Goal: Check status: Check status

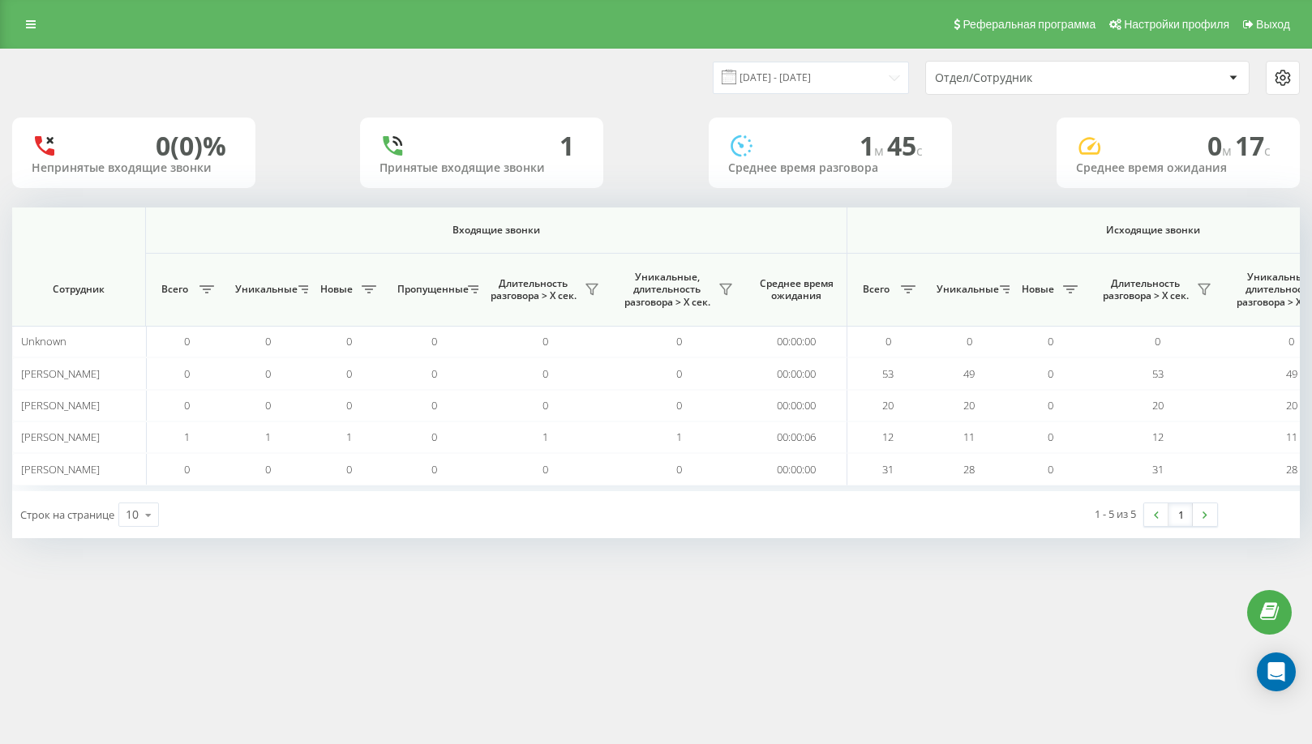
scroll to position [0, 974]
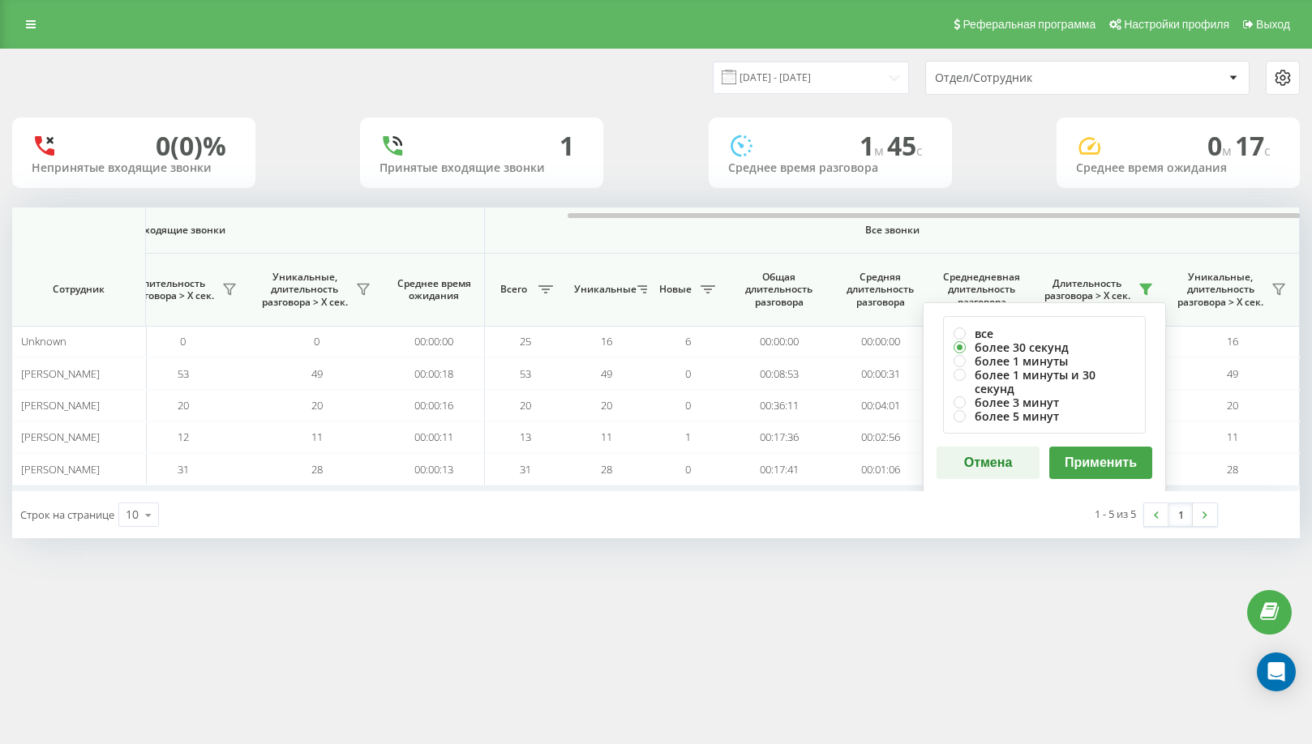
click at [1118, 449] on button "Применить" at bounding box center [1100, 463] width 103 height 32
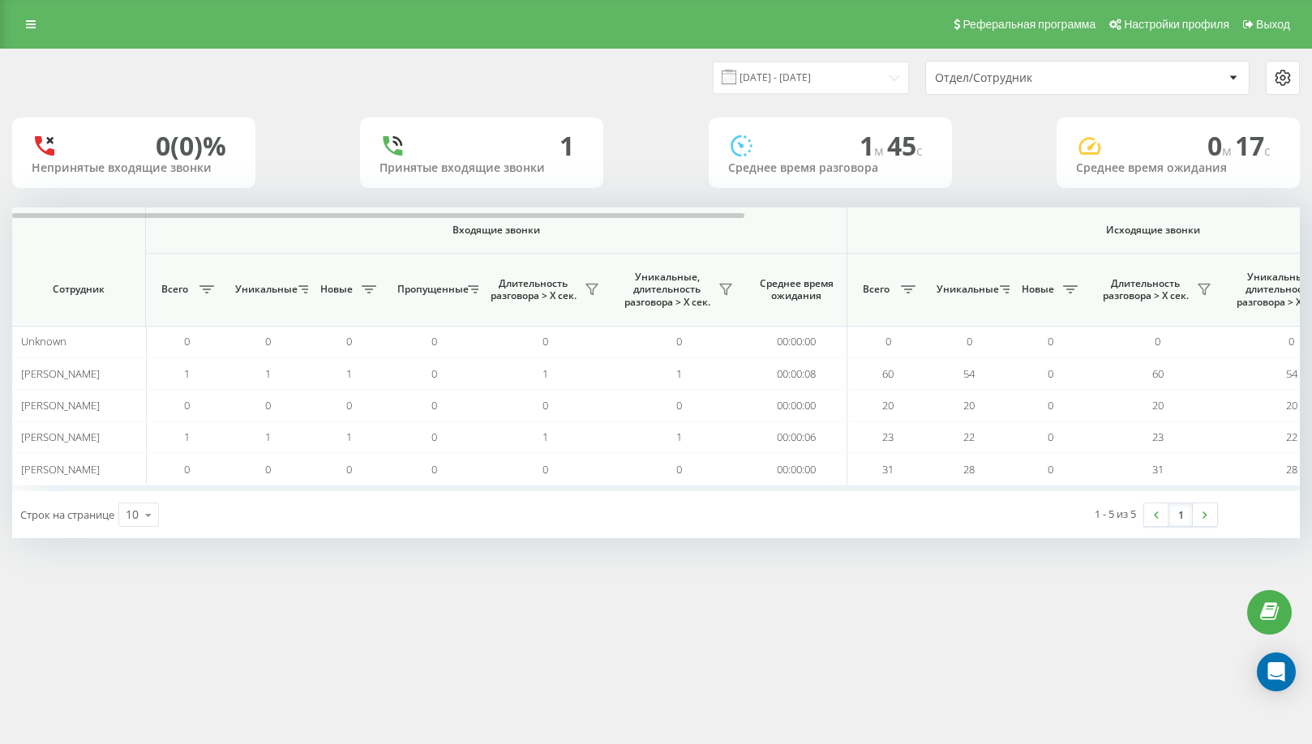
click at [1265, 221] on th "Исходящие звонки" at bounding box center [1153, 231] width 612 height 46
click at [1270, 217] on div at bounding box center [655, 214] width 1287 height 12
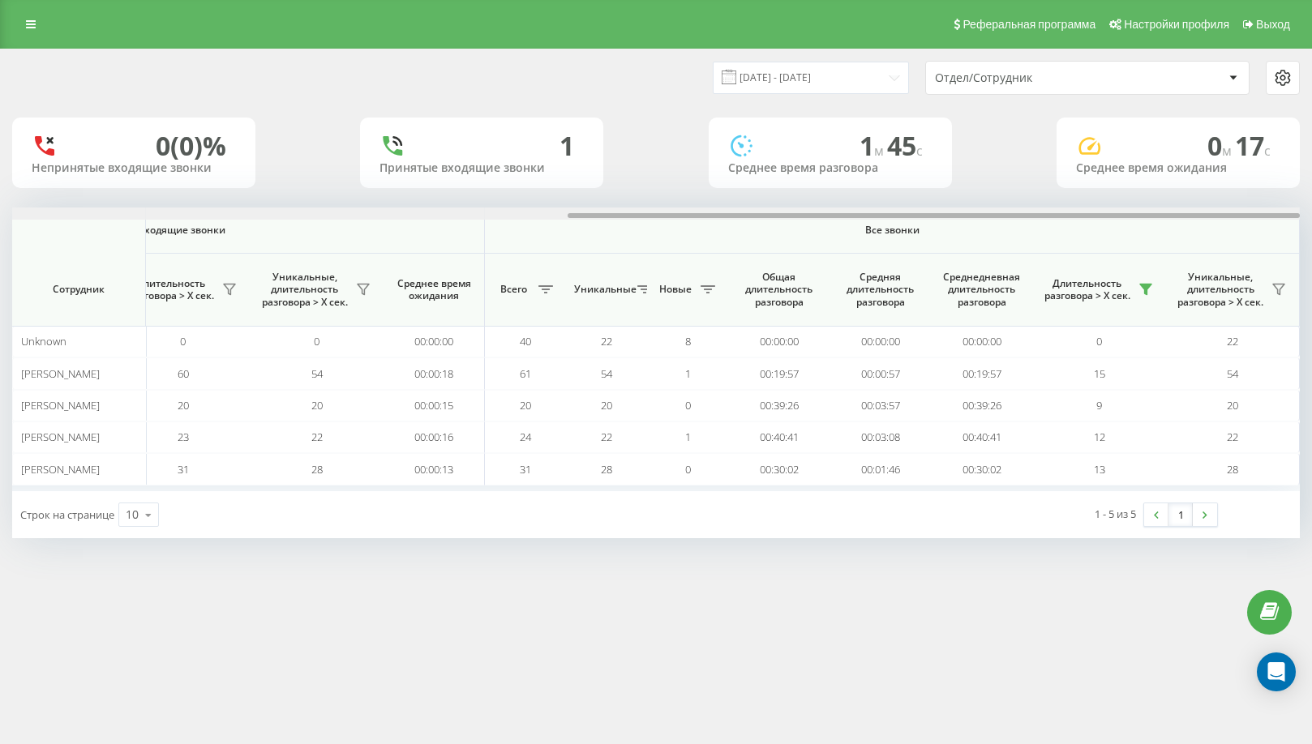
click at [1275, 216] on div at bounding box center [933, 215] width 732 height 5
drag, startPoint x: 1324, startPoint y: 115, endPoint x: 884, endPoint y: 192, distance: 446.0
click at [648, 59] on div "[DATE] - [DATE] Отдел/Сотрудник" at bounding box center [656, 77] width 1310 height 57
click at [1151, 284] on icon at bounding box center [1145, 289] width 13 height 13
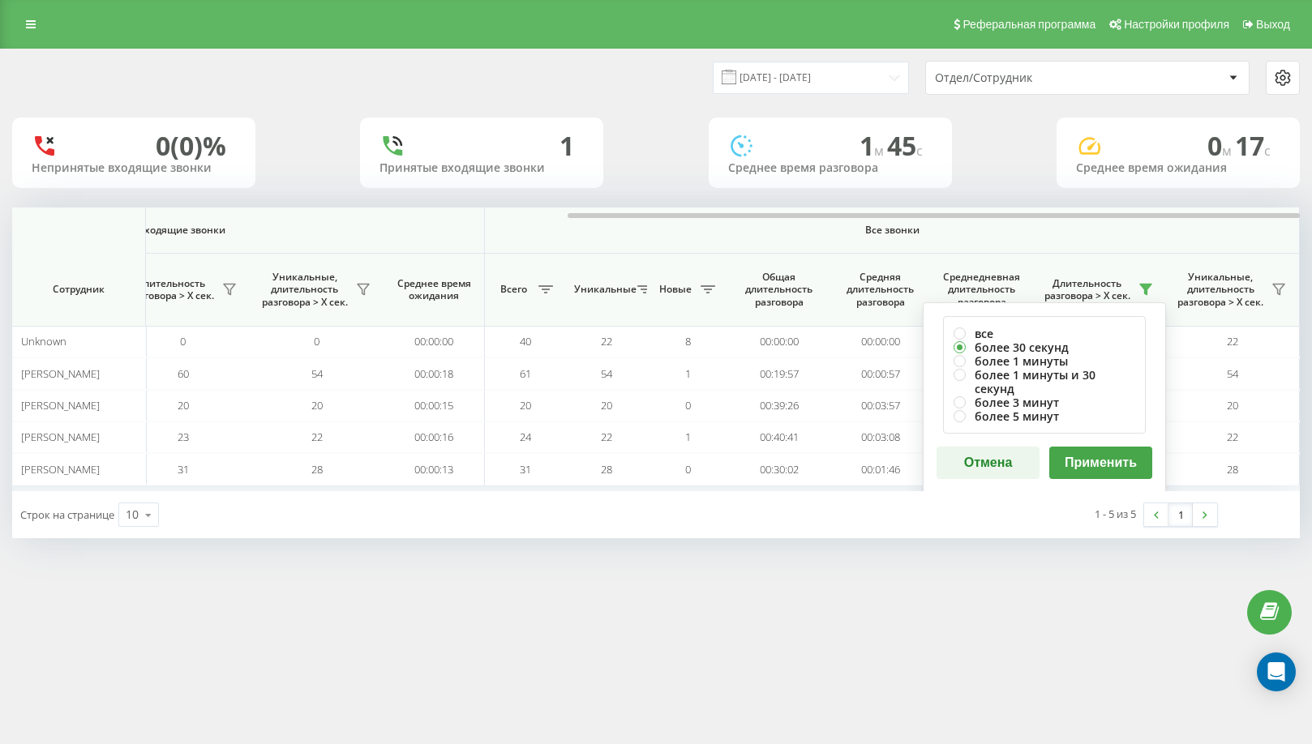
click at [1087, 447] on button "Применить" at bounding box center [1100, 463] width 103 height 32
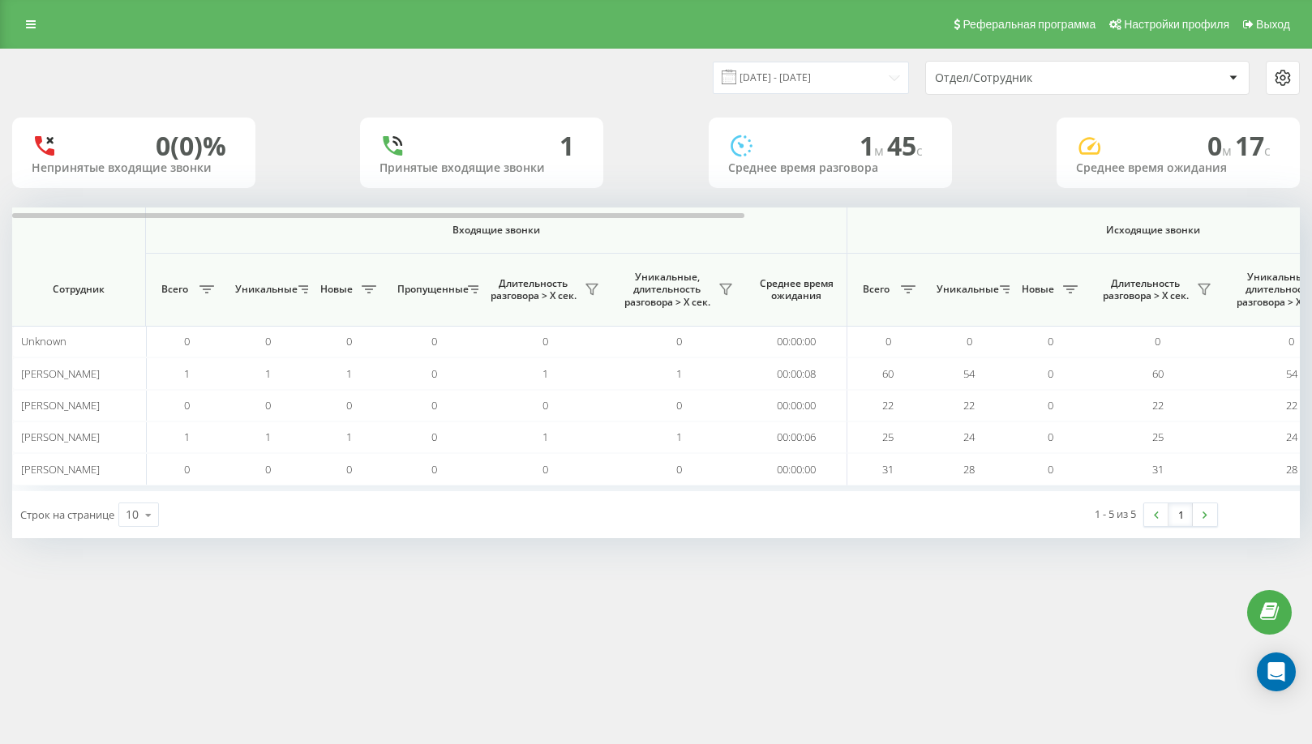
click at [1275, 224] on span "Исходящие звонки" at bounding box center [1153, 230] width 536 height 13
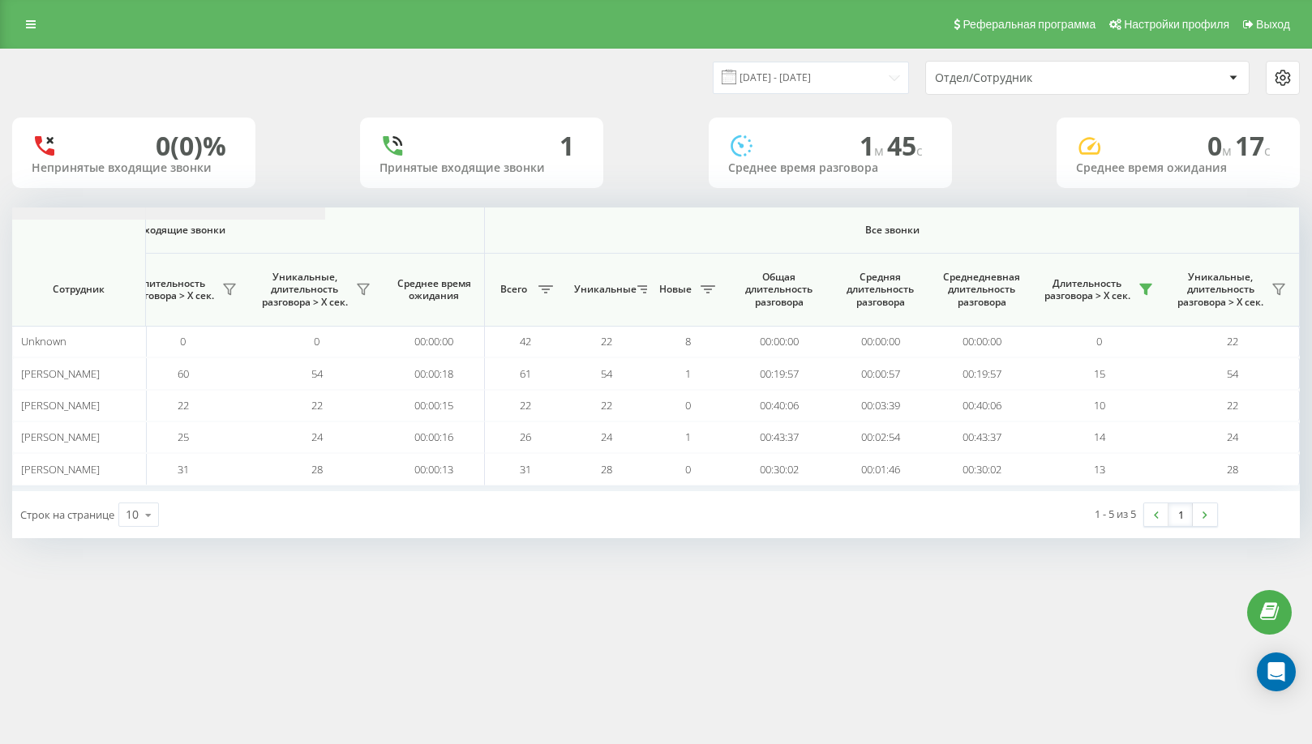
click at [1258, 214] on div at bounding box center [933, 215] width 732 height 5
click at [1145, 282] on button at bounding box center [1145, 289] width 24 height 26
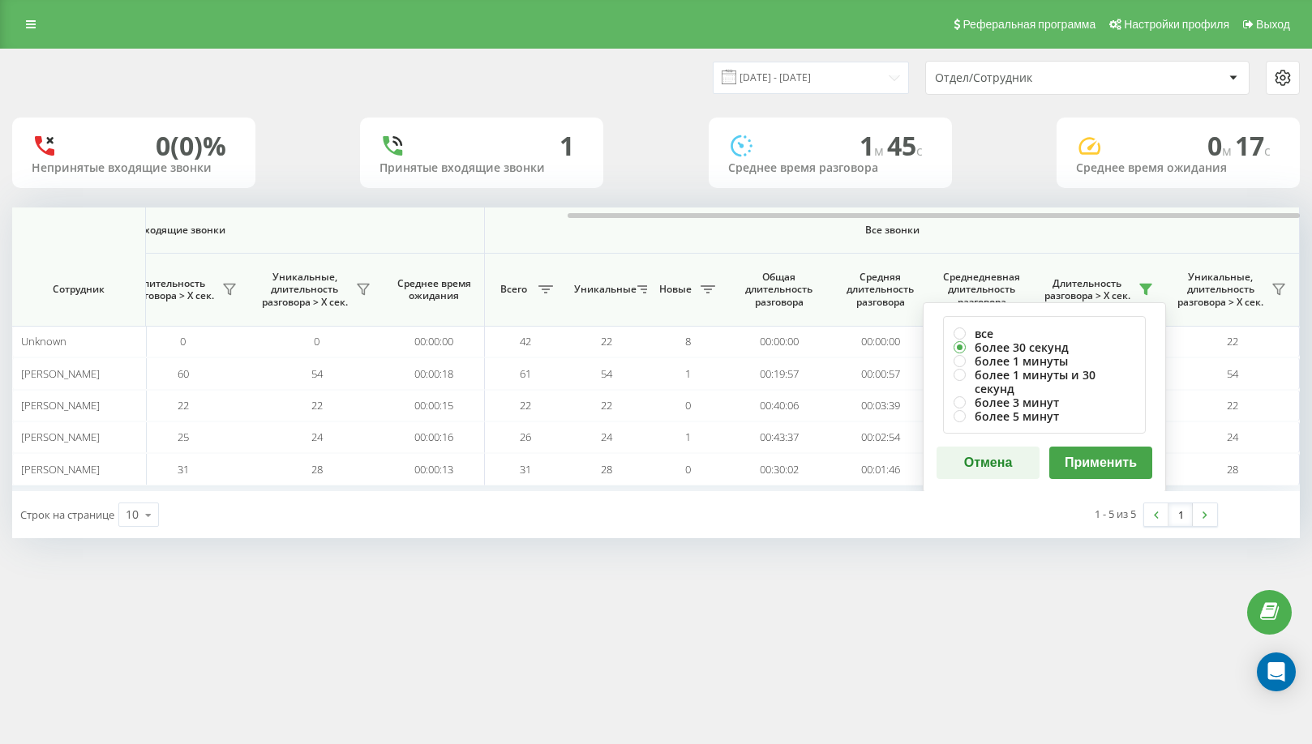
drag, startPoint x: 1088, startPoint y: 459, endPoint x: 1087, endPoint y: 447, distance: 11.4
click at [1088, 457] on button "Применить" at bounding box center [1100, 463] width 103 height 32
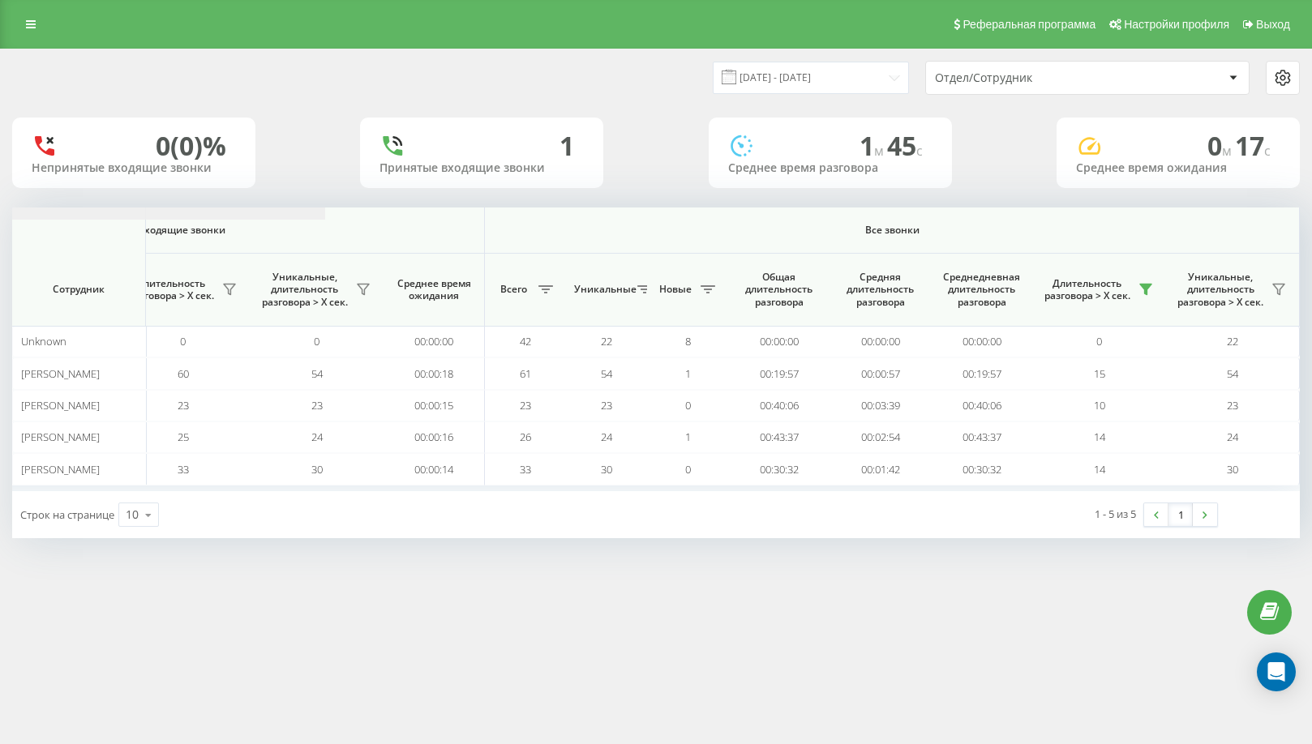
drag, startPoint x: 734, startPoint y: 214, endPoint x: 943, endPoint y: 253, distance: 212.7
click at [936, 253] on div "Входящие звонки Исходящие звонки Все звонки Сотрудник Всего Уникальные Новые Пр…" at bounding box center [655, 350] width 1287 height 284
click at [1136, 289] on button at bounding box center [1145, 289] width 24 height 26
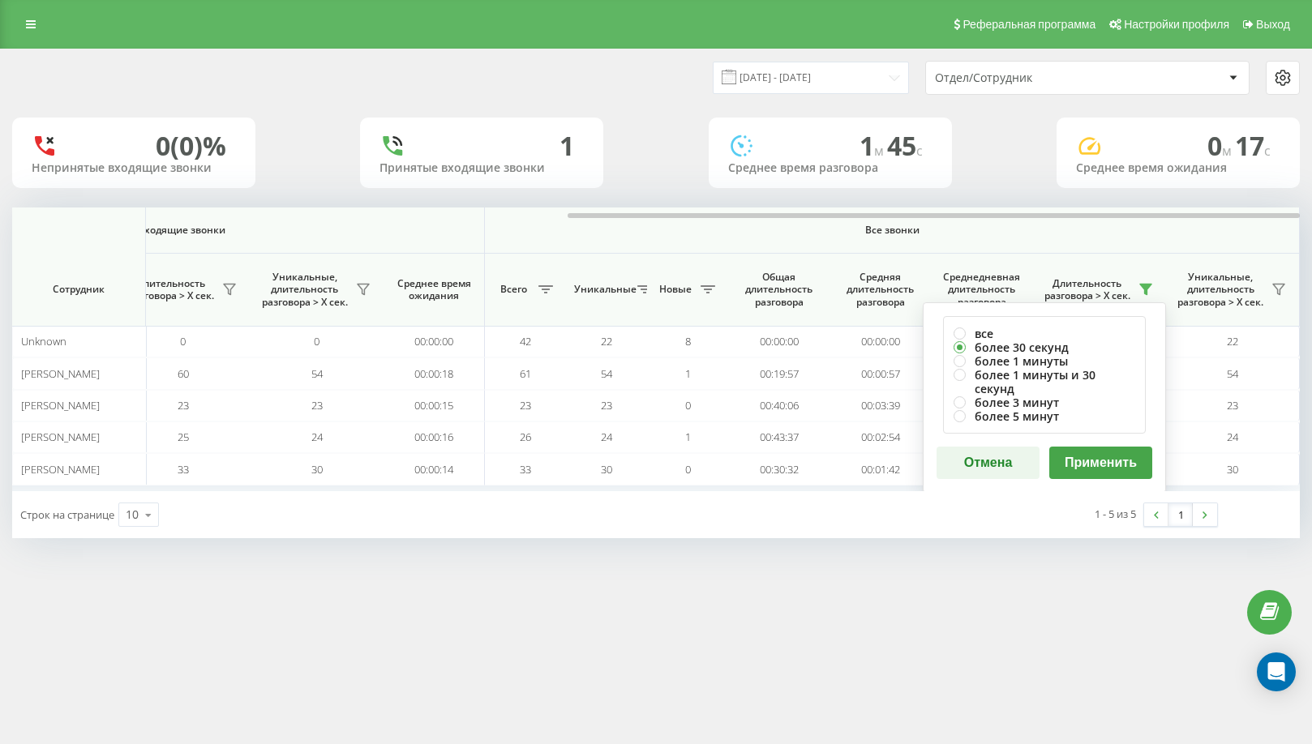
click at [1139, 447] on button "Применить" at bounding box center [1100, 463] width 103 height 32
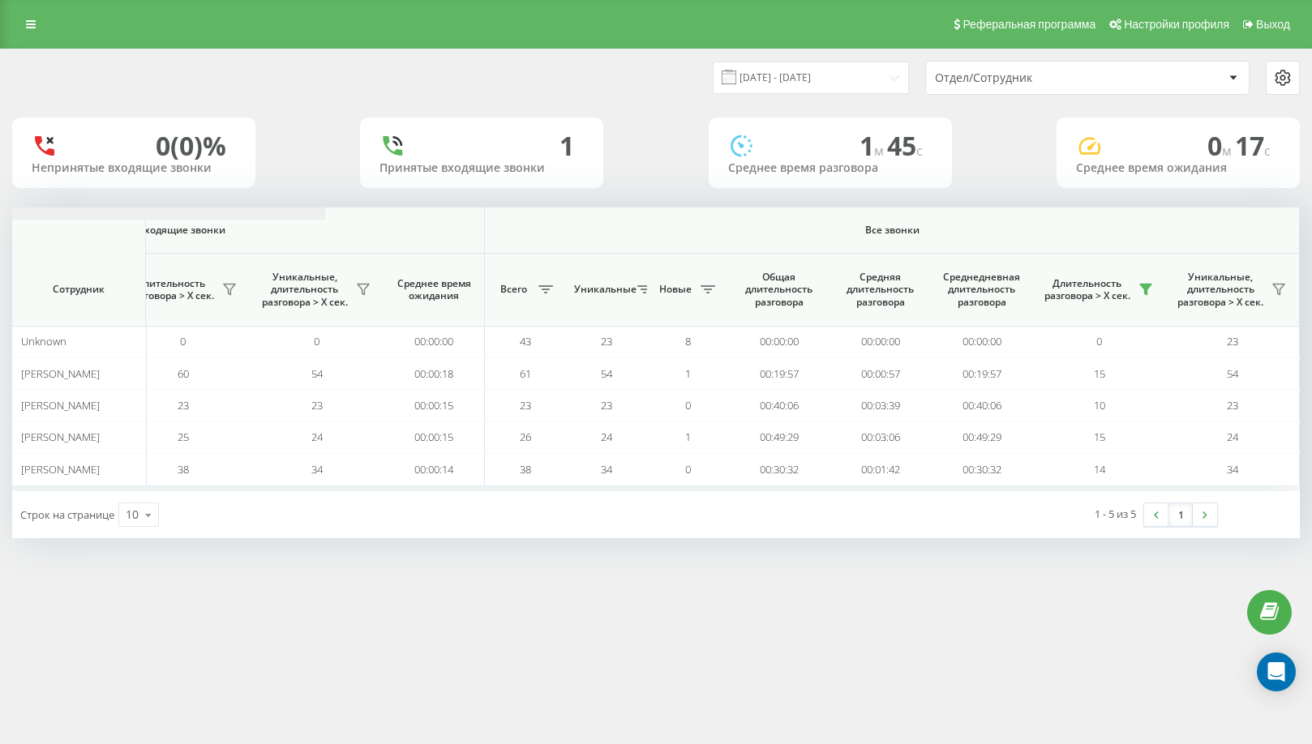
click at [1145, 281] on button at bounding box center [1145, 289] width 24 height 26
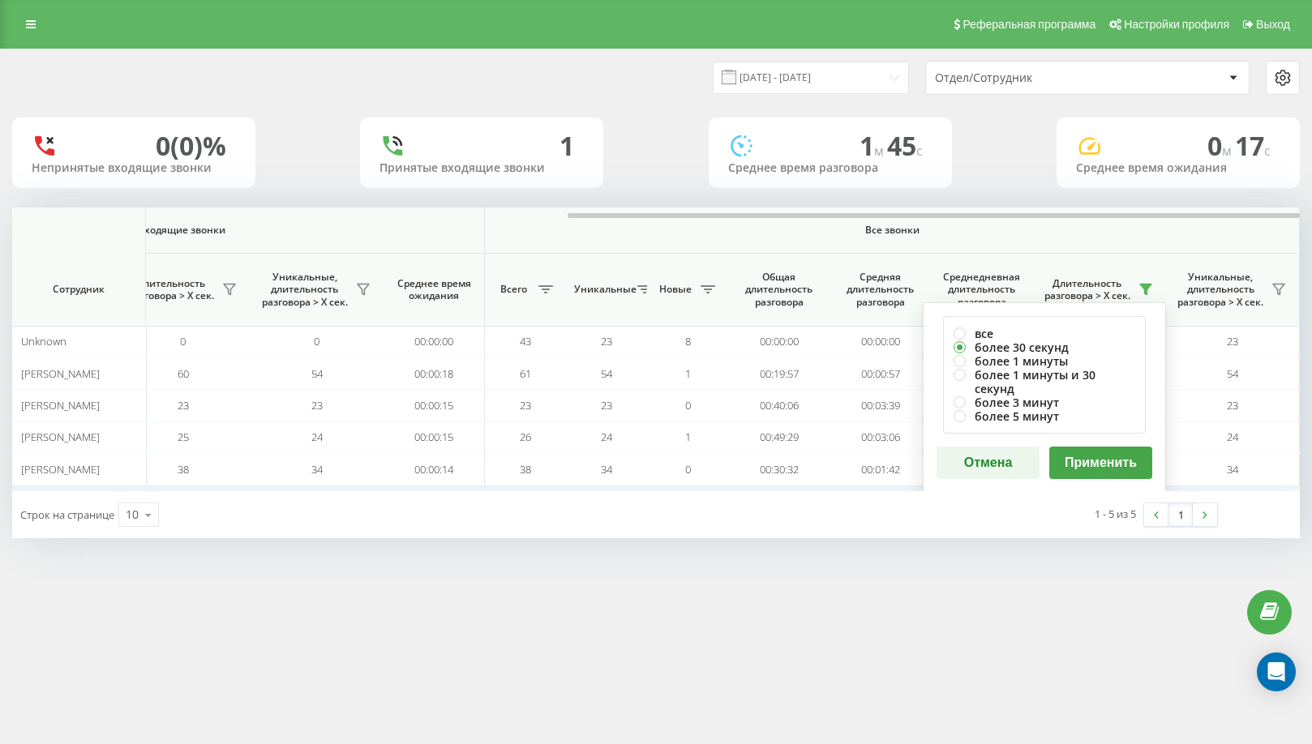
click at [1119, 447] on button "Применить" at bounding box center [1100, 463] width 103 height 32
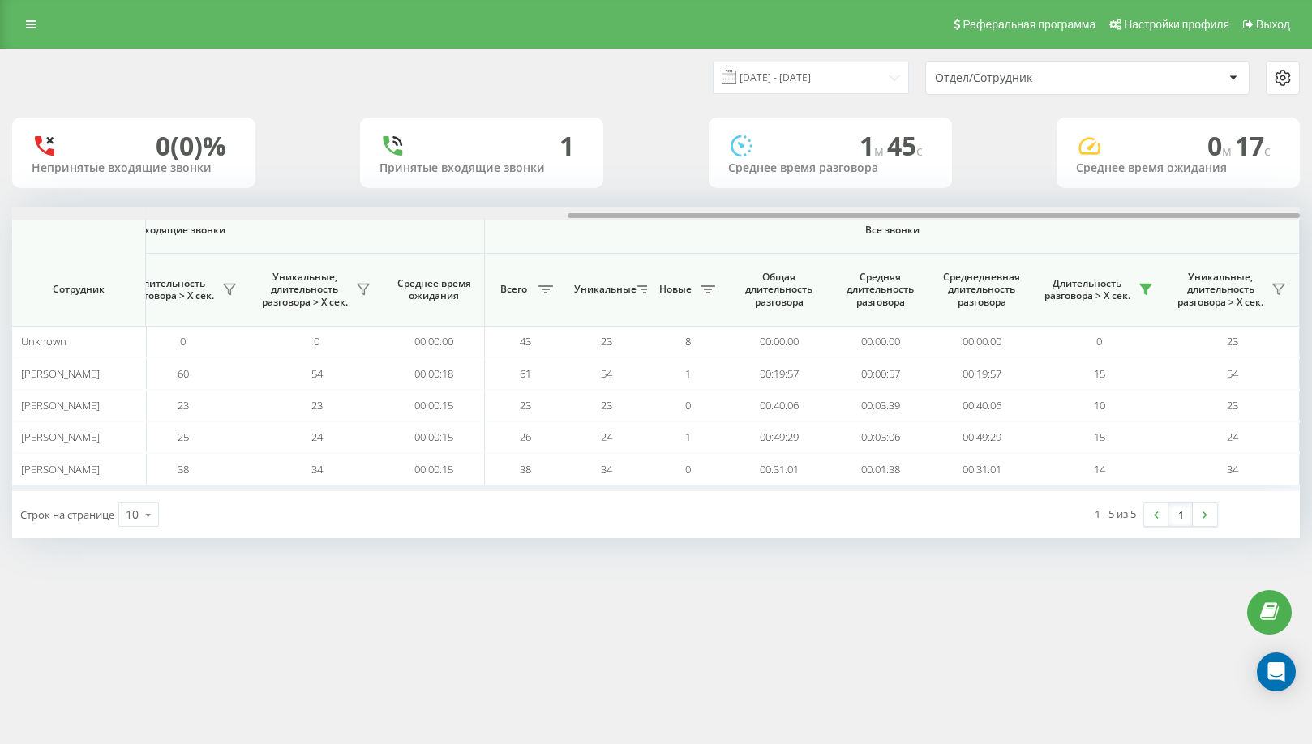
click at [1248, 210] on div at bounding box center [655, 214] width 1287 height 12
click at [1137, 278] on div "Длительность разговора > Х сек." at bounding box center [1099, 289] width 118 height 26
click at [1141, 281] on button at bounding box center [1145, 289] width 24 height 26
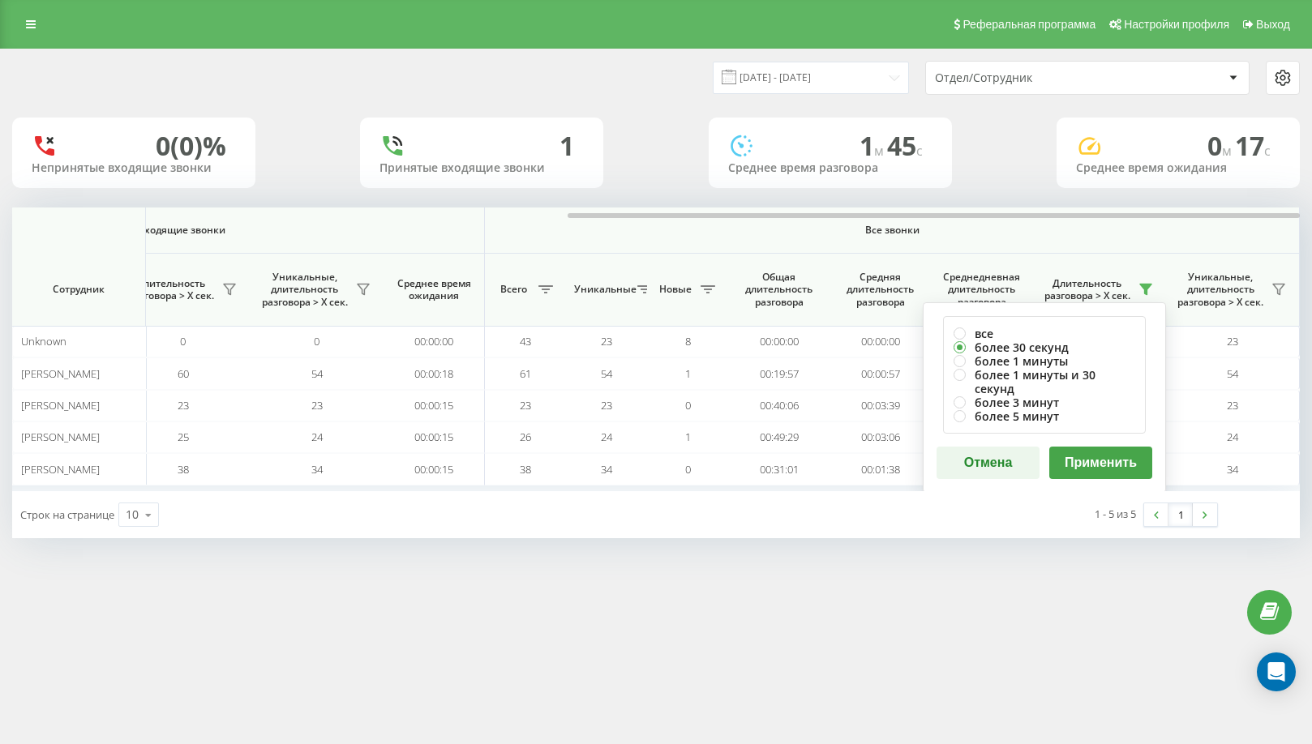
click at [1107, 447] on button "Применить" at bounding box center [1100, 463] width 103 height 32
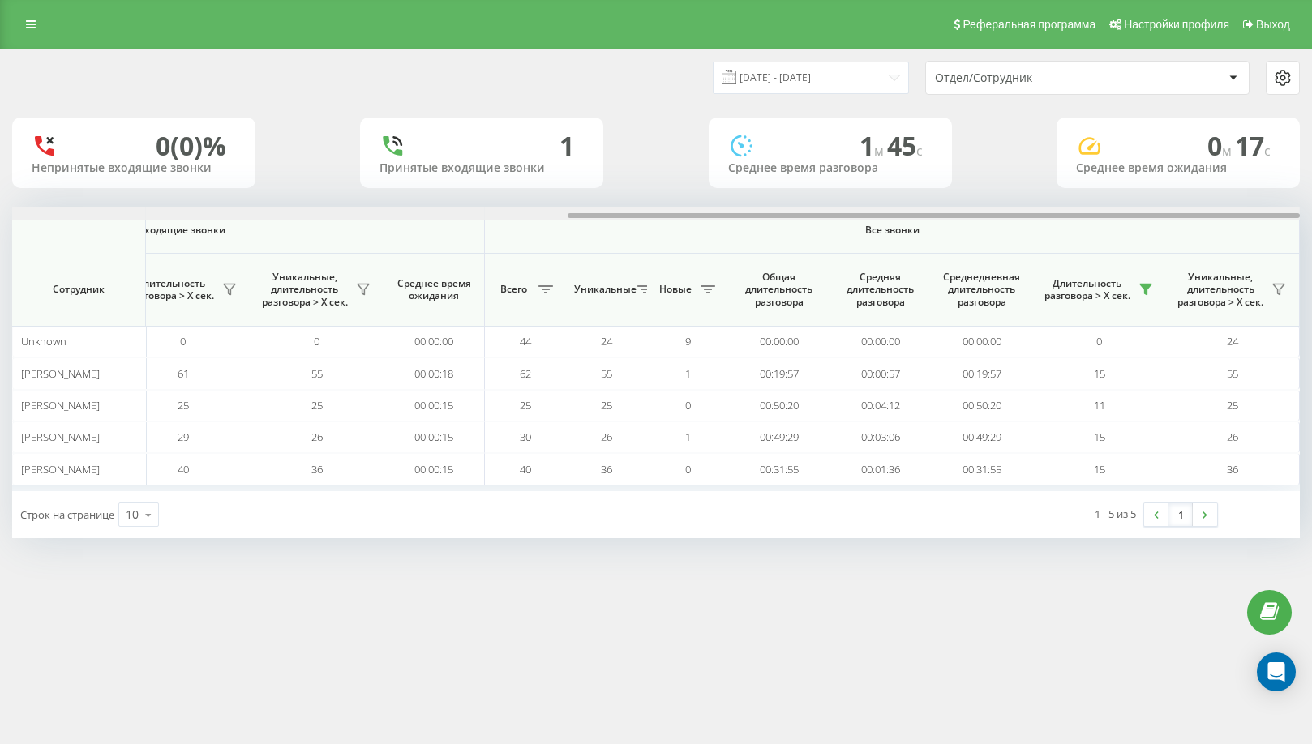
click at [1286, 219] on div at bounding box center [655, 214] width 1287 height 12
click at [1145, 296] on icon at bounding box center [1145, 289] width 13 height 13
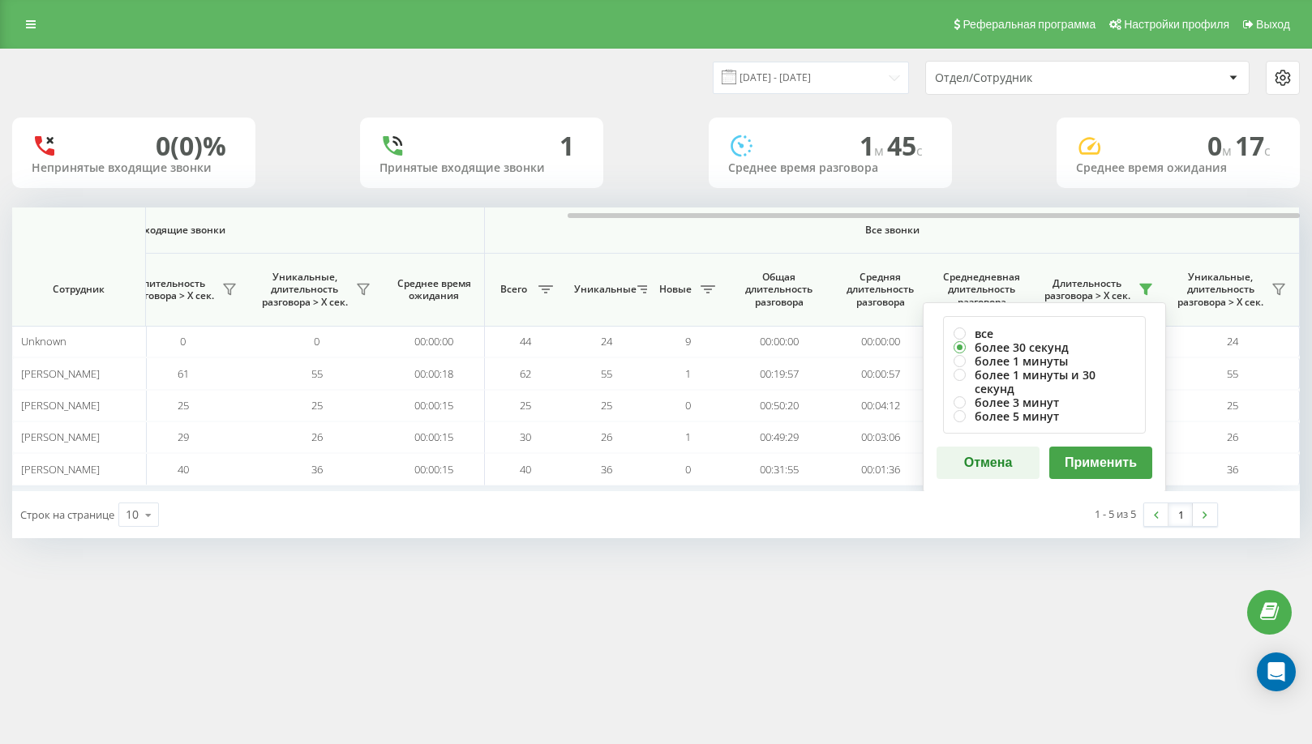
click at [1132, 447] on button "Применить" at bounding box center [1100, 463] width 103 height 32
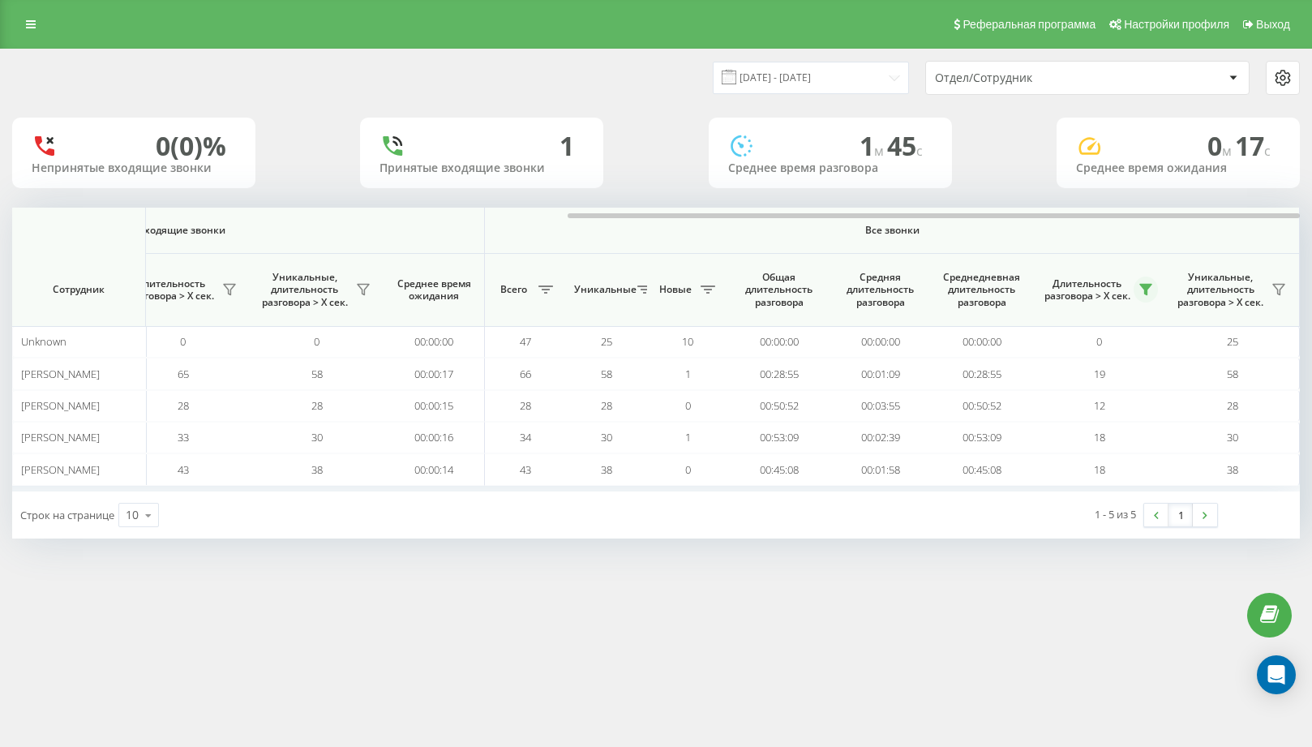
click at [1141, 284] on icon at bounding box center [1145, 289] width 13 height 13
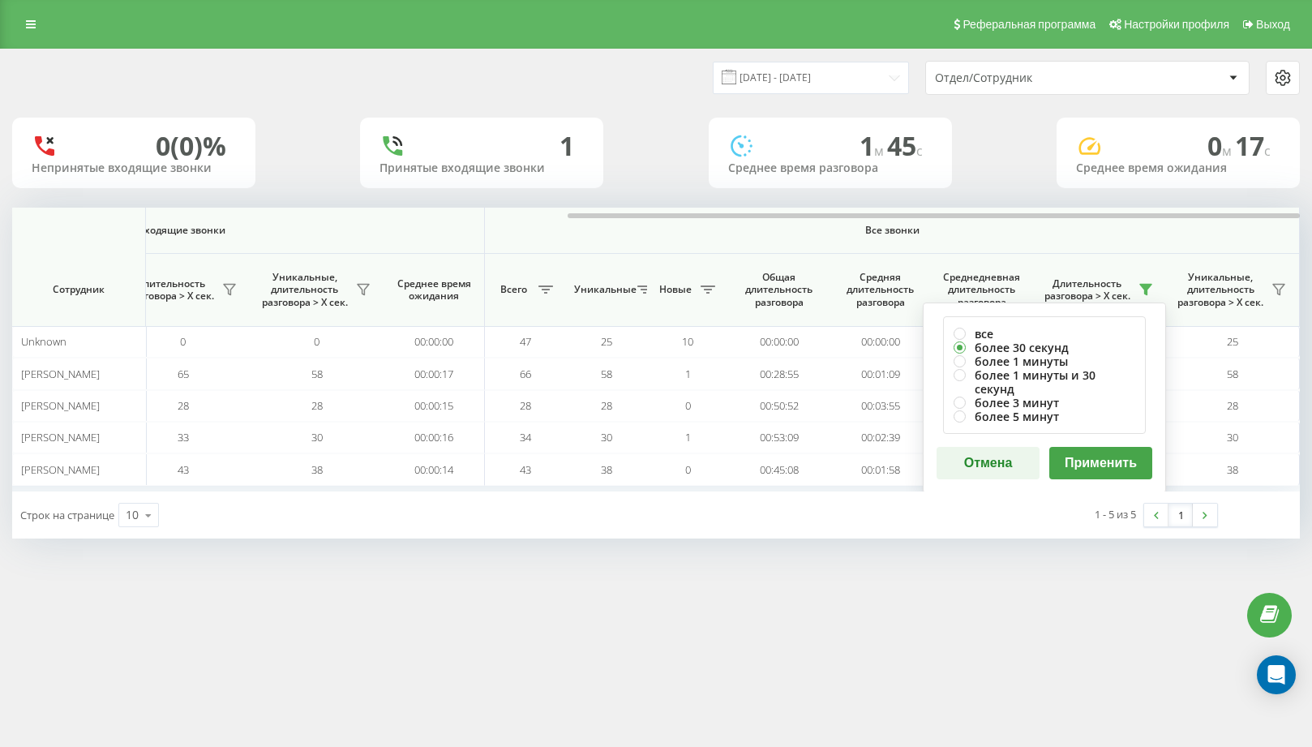
click at [1090, 447] on button "Применить" at bounding box center [1100, 463] width 103 height 32
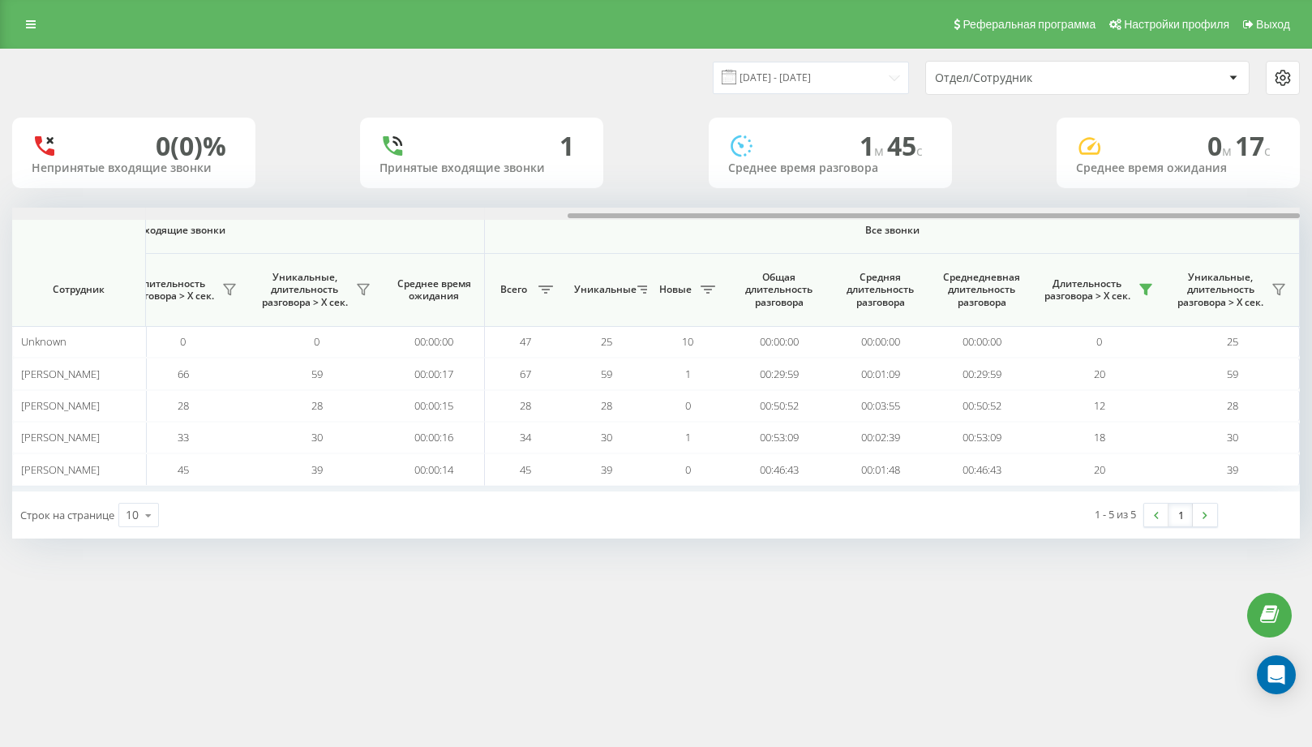
click at [1275, 218] on div at bounding box center [655, 214] width 1287 height 12
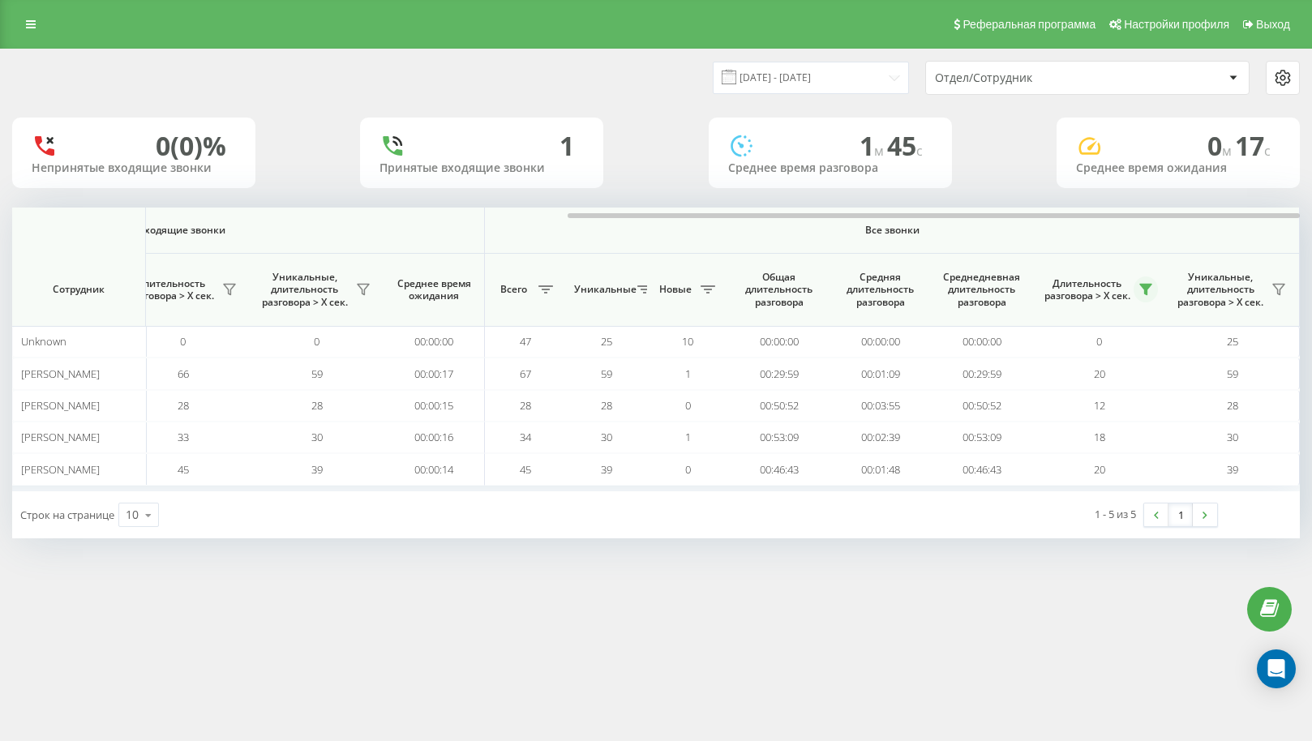
click at [1145, 302] on button at bounding box center [1145, 289] width 24 height 26
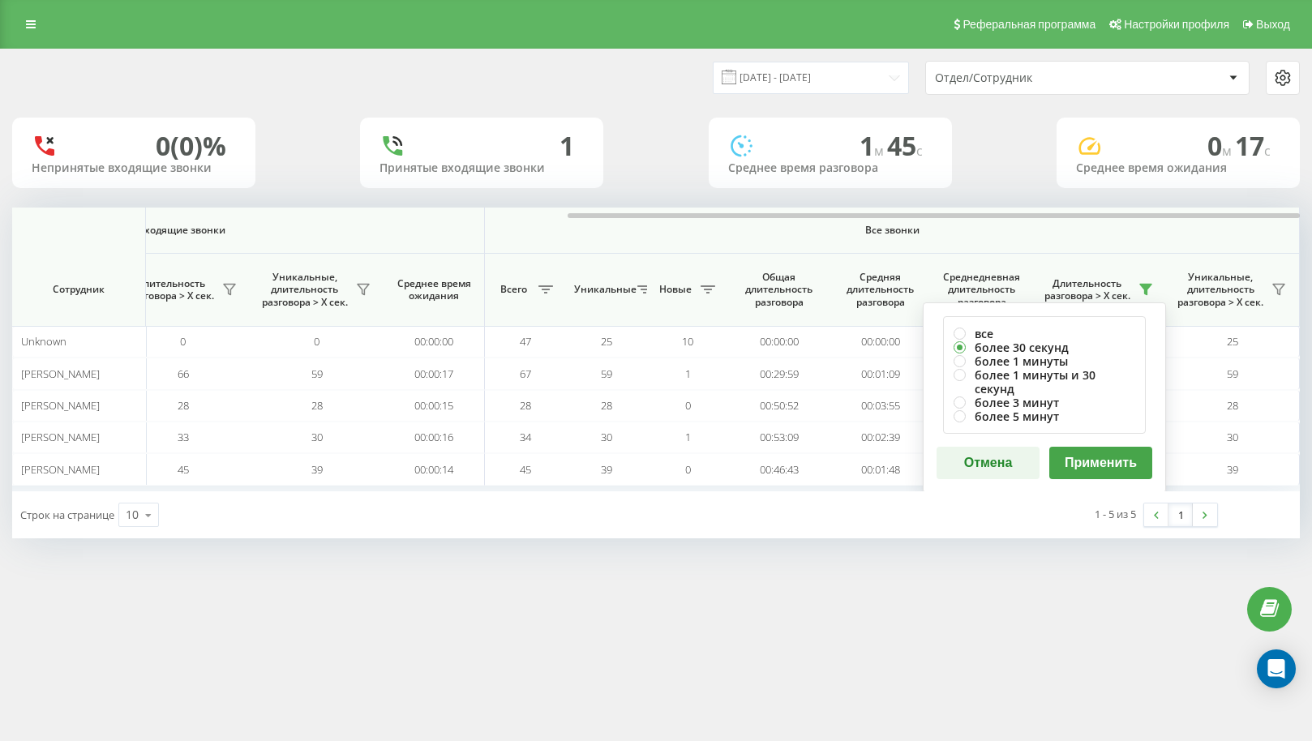
click at [1107, 455] on button "Применить" at bounding box center [1100, 463] width 103 height 32
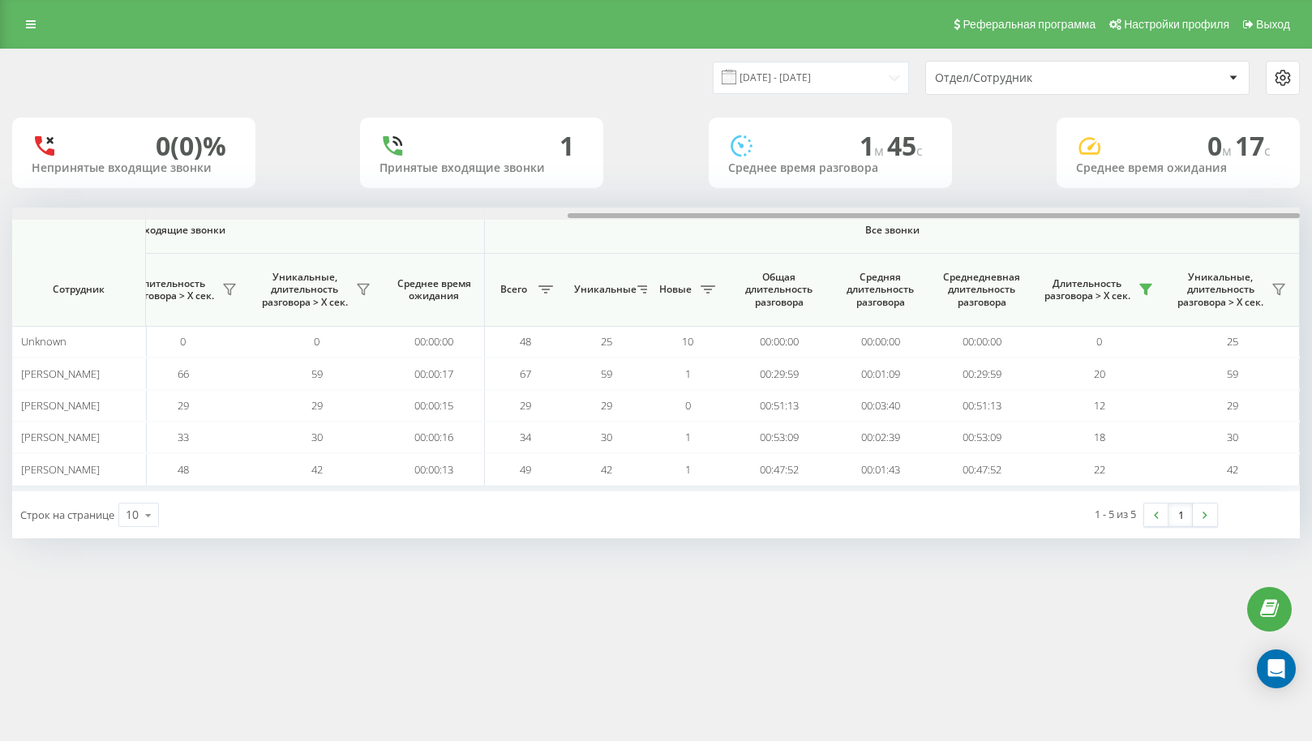
click at [1274, 213] on div at bounding box center [655, 214] width 1287 height 12
click at [1145, 285] on icon at bounding box center [1145, 290] width 11 height 11
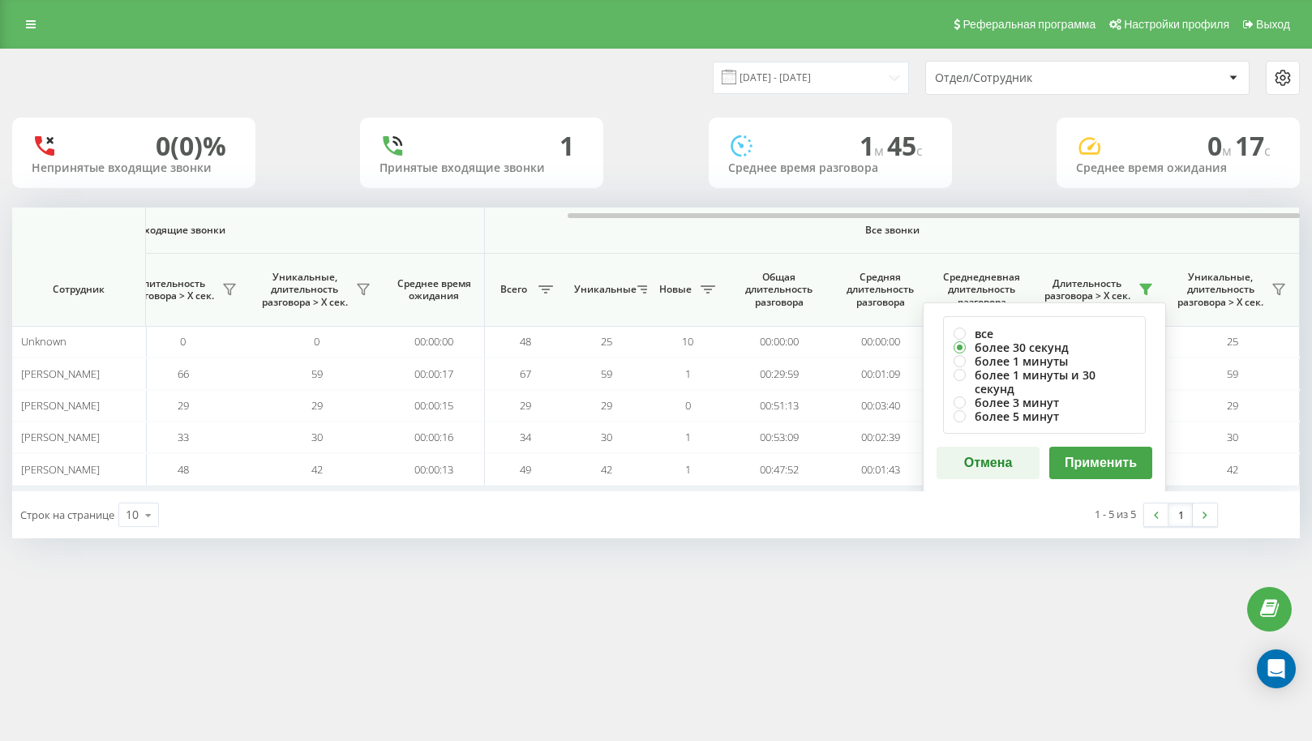
click at [1111, 453] on button "Применить" at bounding box center [1100, 463] width 103 height 32
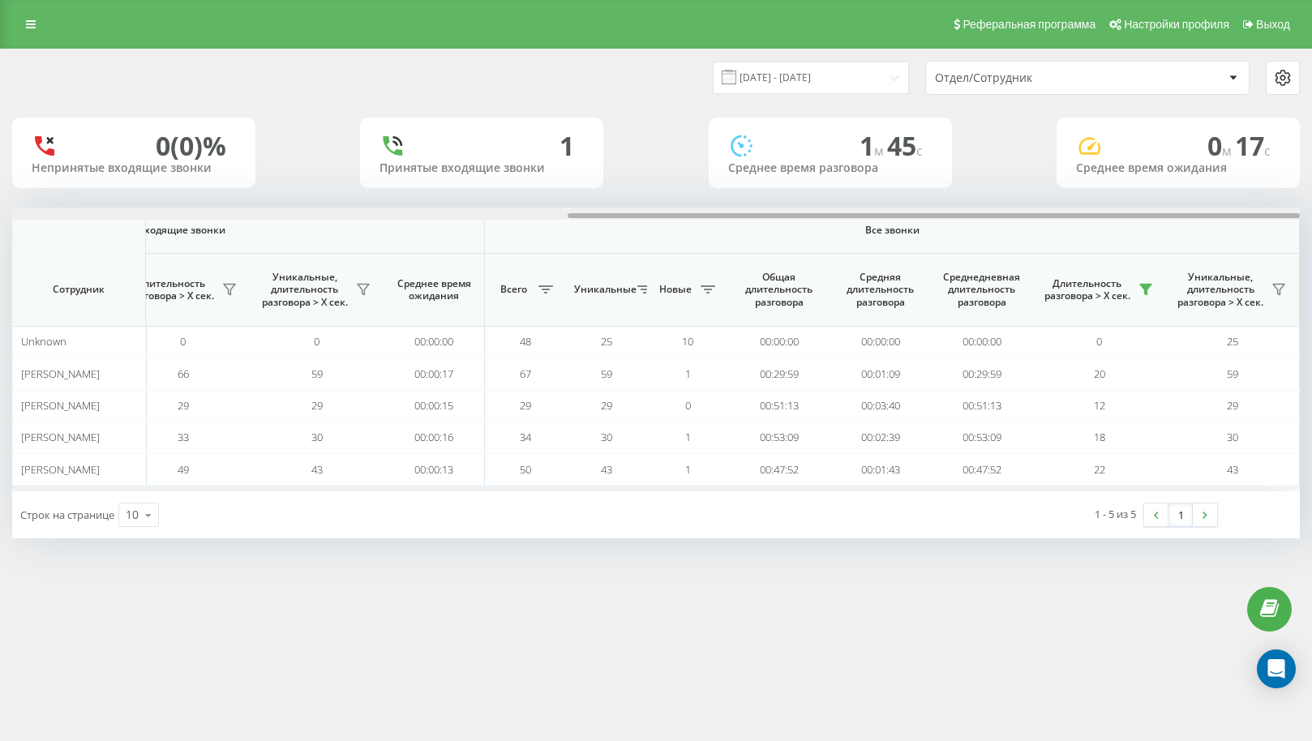
click at [1254, 217] on div at bounding box center [933, 215] width 732 height 5
click at [1136, 283] on button at bounding box center [1145, 289] width 24 height 26
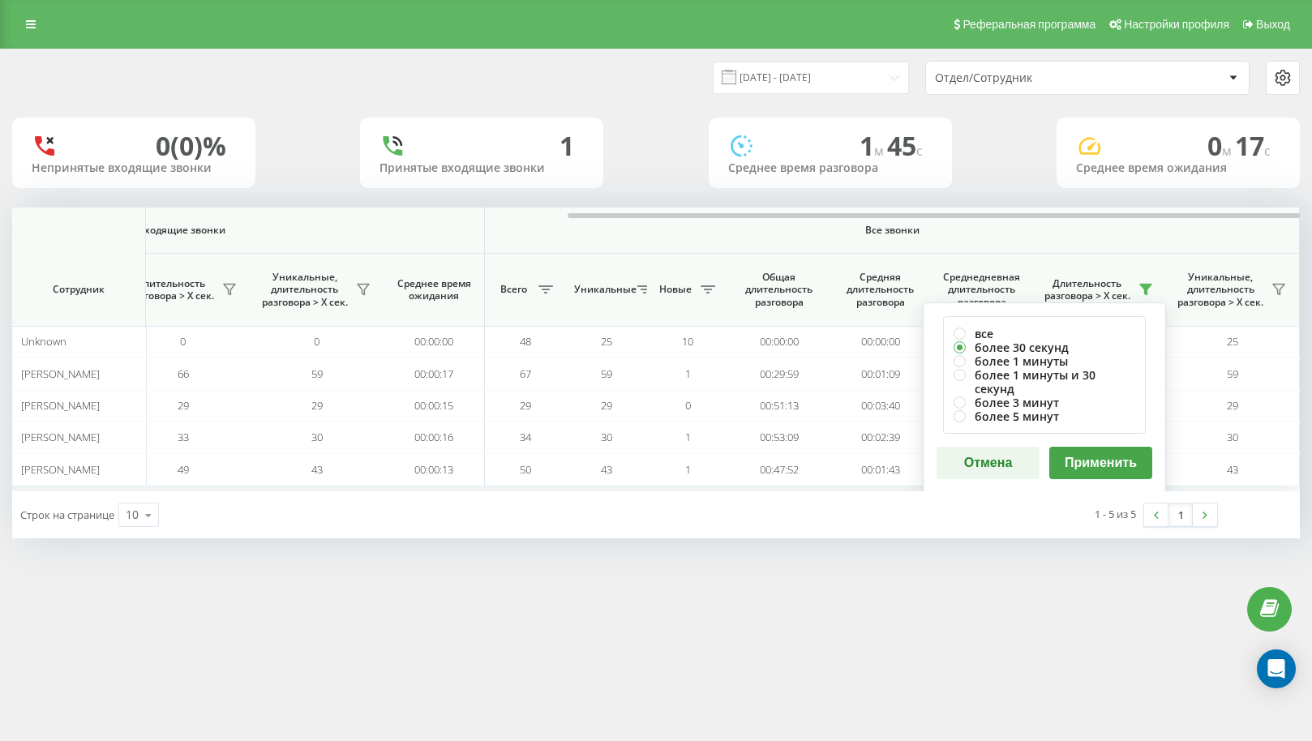
click at [1103, 449] on button "Применить" at bounding box center [1100, 463] width 103 height 32
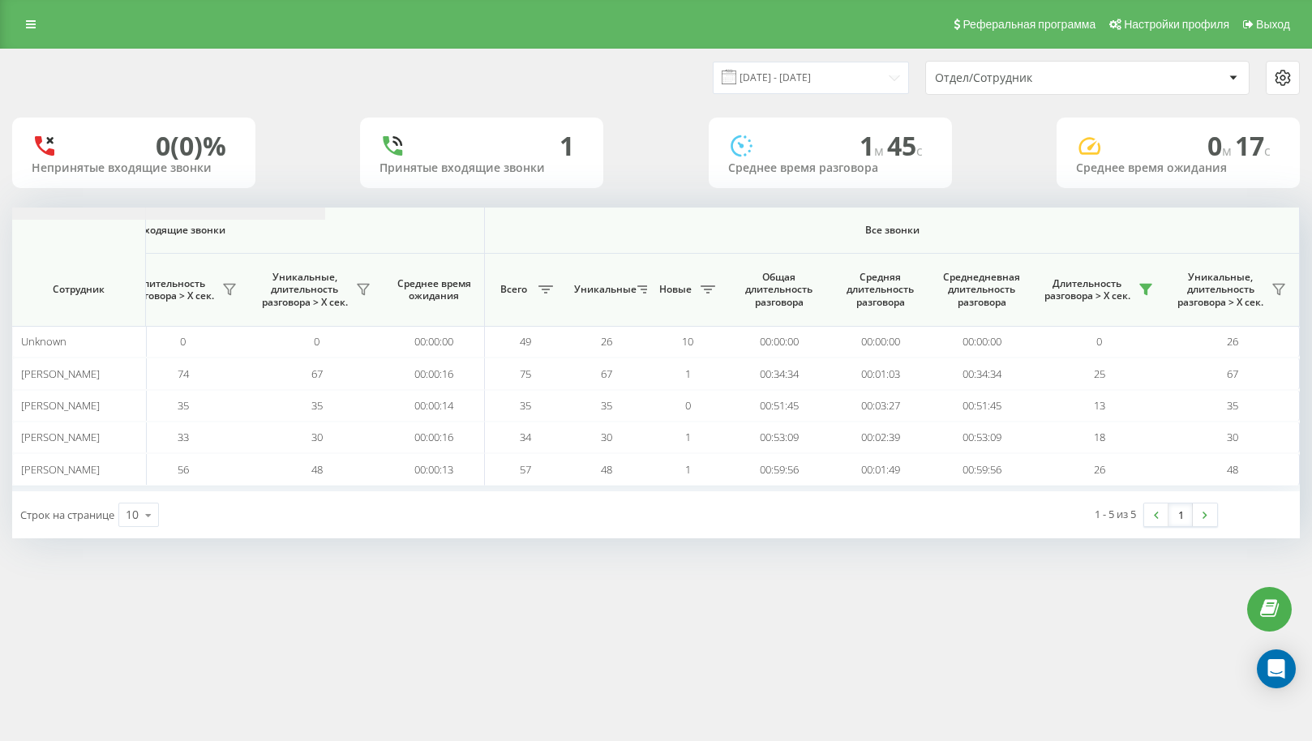
click at [1154, 289] on button at bounding box center [1145, 289] width 24 height 26
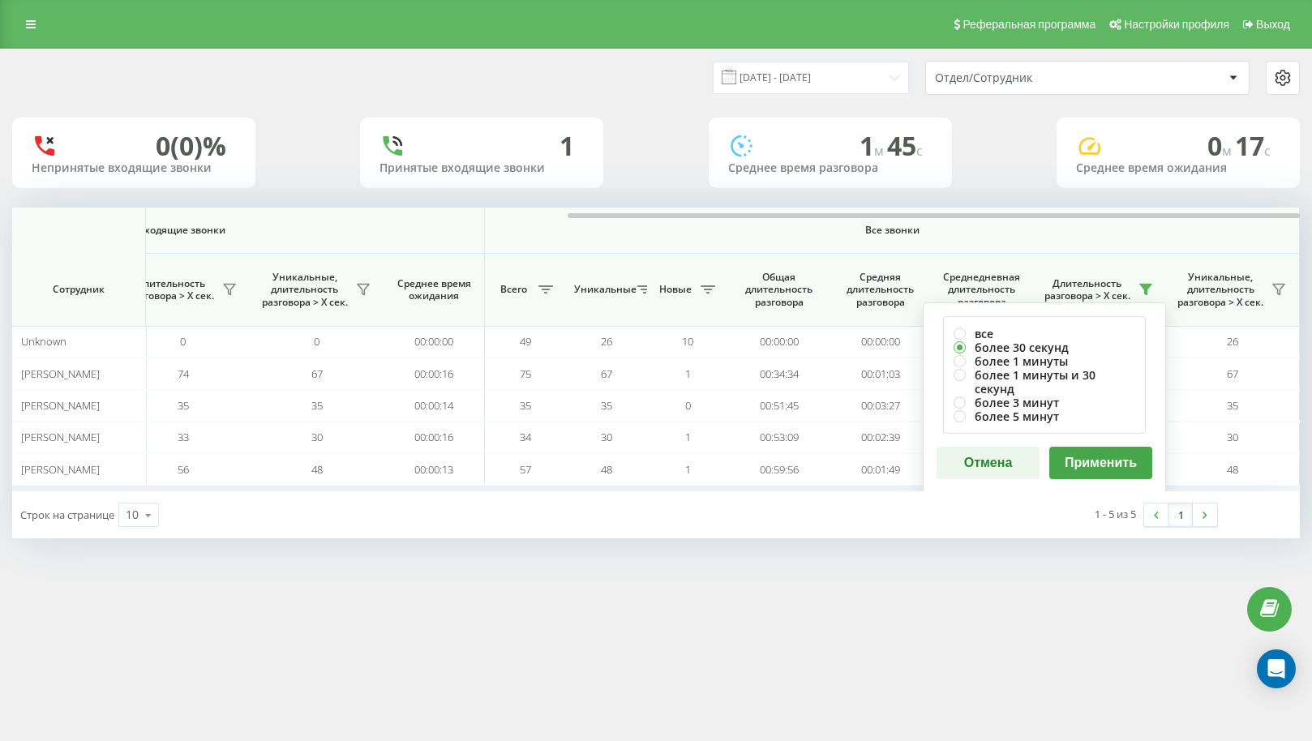
click at [1109, 447] on button "Применить" at bounding box center [1100, 463] width 103 height 32
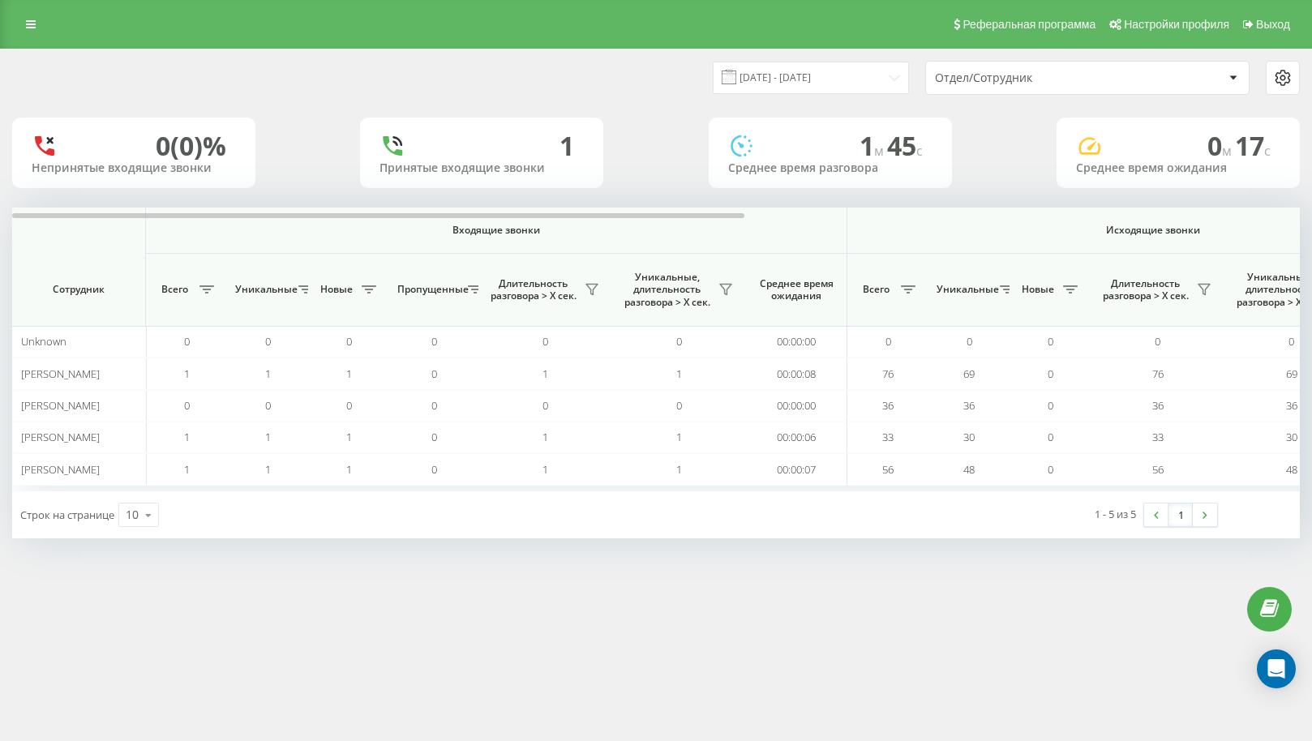
click at [1271, 220] on th "Исходящие звонки" at bounding box center [1153, 231] width 612 height 46
